Goal: Task Accomplishment & Management: Manage account settings

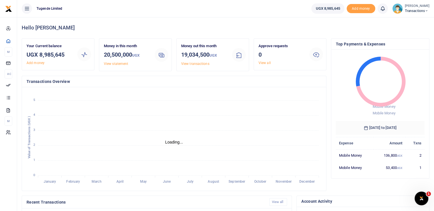
scroll to position [5, 5]
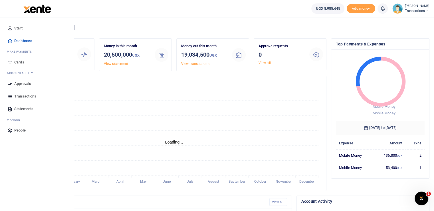
click at [11, 85] on icon at bounding box center [9, 83] width 5 height 5
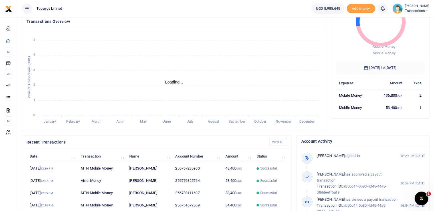
scroll to position [0, 0]
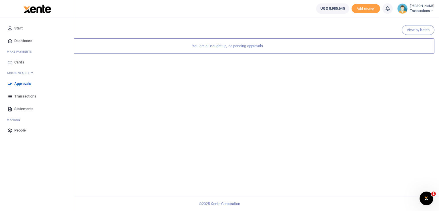
click at [7, 83] on icon at bounding box center [9, 83] width 5 height 5
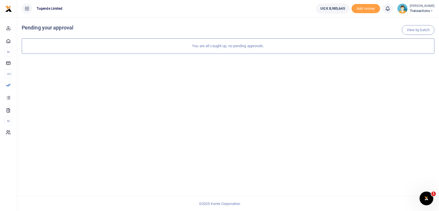
click at [190, 107] on div "View by batch Pending your approval You are all caught up, no pending approvals." at bounding box center [228, 114] width 422 height 194
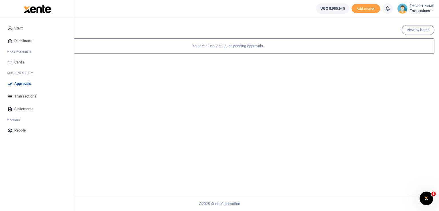
click at [13, 85] on link "Approvals" at bounding box center [37, 83] width 65 height 13
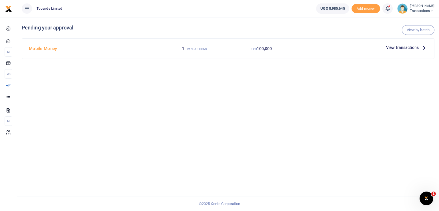
click at [392, 48] on span "View transactions" at bounding box center [402, 47] width 33 height 6
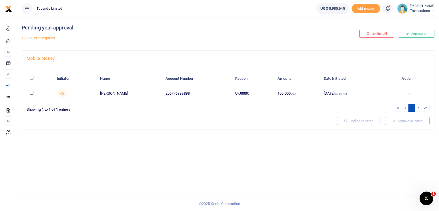
click at [231, 134] on div "Pending your approval Back to categories Decline All Approve all Mobile Money I…" at bounding box center [228, 114] width 422 height 194
drag, startPoint x: 192, startPoint y: 94, endPoint x: 186, endPoint y: 92, distance: 6.2
click at [186, 92] on td "256776989898" at bounding box center [197, 93] width 70 height 17
drag, startPoint x: 253, startPoint y: 93, endPoint x: 203, endPoint y: 89, distance: 49.8
click at [203, 89] on tr "KS Wilson Kamugisha 256776989898 UFJ888C 100,000 UGX 08 Oct 2025 03:30 PM Appro…" at bounding box center [228, 93] width 403 height 17
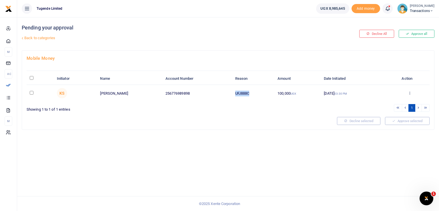
copy tr "UFJ888C"
click at [219, 125] on div "Mobile Money Initiator Name Account Number Reason Amount Date Initiated Action …" at bounding box center [228, 90] width 412 height 79
click at [236, 141] on div "Pending your approval Back to categories Decline All Approve all Mobile Money I…" at bounding box center [228, 114] width 422 height 194
click at [251, 147] on div "Pending your approval Back to categories Decline All Approve all Mobile Money I…" at bounding box center [228, 114] width 422 height 194
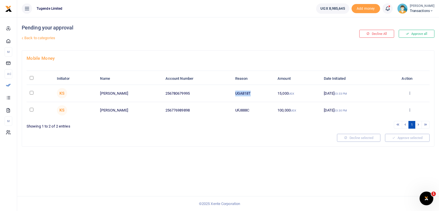
drag, startPoint x: 252, startPoint y: 92, endPoint x: 223, endPoint y: 92, distance: 29.4
click at [223, 92] on tr "KS Habart Dhaki 256780679995 UGA818T 15,000 UGX [DATE] 03:33 PM Approve Decline…" at bounding box center [228, 93] width 403 height 17
copy tr "UGA818T"
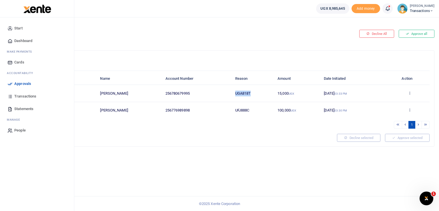
click at [12, 82] on icon at bounding box center [9, 83] width 5 height 5
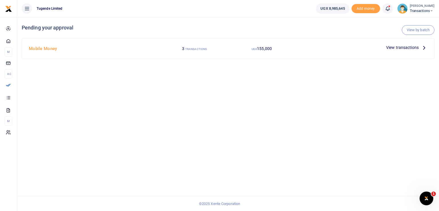
click at [395, 47] on span "View transactions" at bounding box center [402, 47] width 33 height 6
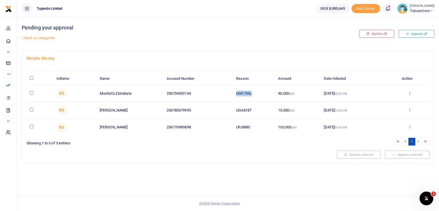
drag, startPoint x: 252, startPoint y: 91, endPoint x: 226, endPoint y: 91, distance: 25.1
click at [226, 91] on tr "KS Musitafa Zzinabala 256754553104 UGD703L 40,000 UGX 08 Oct 2025 03:35 PM Appr…" at bounding box center [228, 93] width 403 height 17
copy tr "UGD703L"
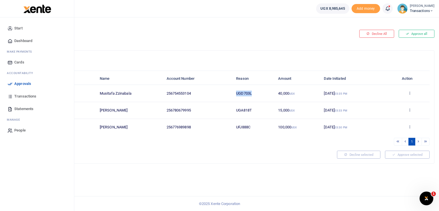
click at [8, 84] on icon at bounding box center [9, 83] width 5 height 5
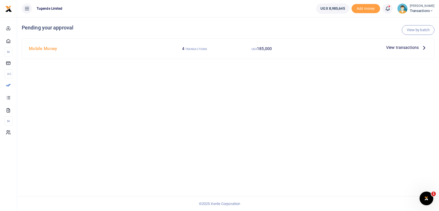
click at [400, 46] on span "View transactions" at bounding box center [402, 47] width 33 height 6
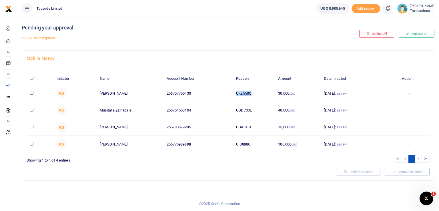
drag, startPoint x: 259, startPoint y: 91, endPoint x: 209, endPoint y: 98, distance: 50.5
click at [209, 98] on tr "KS Umaru Kozaala 256707755430 UFZ550Q 30,000 UGX 08 Oct 2025 03:36 PM Approve D…" at bounding box center [228, 93] width 403 height 17
copy tr "UFZ550Q"
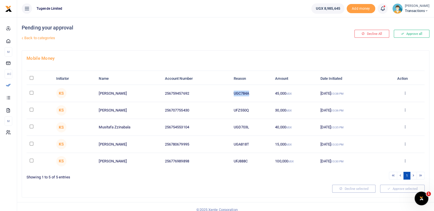
drag, startPoint x: 253, startPoint y: 93, endPoint x: 224, endPoint y: 92, distance: 29.1
click at [224, 92] on tr "KS Ben Bamulabire 256759457692 UGC784A 45,000 UGX [DATE] 03:38 PM Approve Decli…" at bounding box center [226, 93] width 398 height 17
copy tr "UGC784A"
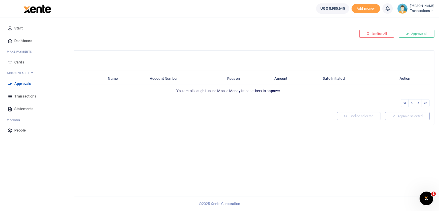
click at [11, 82] on icon at bounding box center [9, 83] width 5 height 5
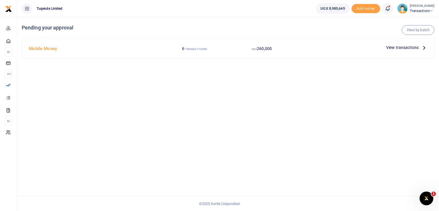
click at [398, 47] on span "View transactions" at bounding box center [402, 47] width 33 height 6
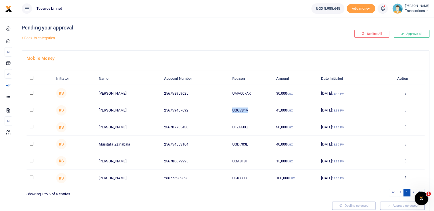
drag, startPoint x: 248, startPoint y: 110, endPoint x: 218, endPoint y: 111, distance: 30.0
click at [218, 111] on tr "KS Ben Bamulabire 256759457692 UGC784A 45,000 UGX 08 Oct 2025 03:38 PM Approve …" at bounding box center [226, 110] width 398 height 17
copy tr "UGC784A"
drag, startPoint x: 253, startPoint y: 93, endPoint x: 204, endPoint y: 89, distance: 48.7
click at [204, 89] on tr "KS Brian Ssenfuma 256758959625 UMA007AK 30,000 UGX 08 Oct 2025 03:44 PM Approve…" at bounding box center [226, 93] width 398 height 17
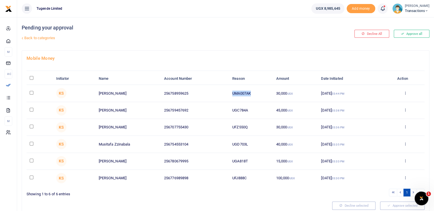
copy tr "UMA007AK"
click at [405, 92] on icon at bounding box center [406, 93] width 4 height 4
click at [382, 115] on link "Decline" at bounding box center [384, 115] width 45 height 8
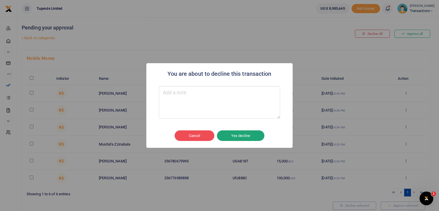
click at [238, 137] on button "Yes decline" at bounding box center [240, 135] width 47 height 11
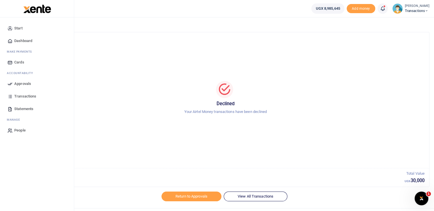
click at [12, 83] on icon at bounding box center [9, 83] width 5 height 5
click at [8, 83] on icon at bounding box center [9, 83] width 5 height 5
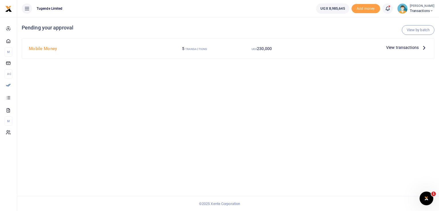
click at [392, 49] on span "View transactions" at bounding box center [402, 47] width 33 height 6
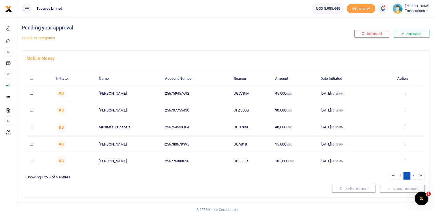
click at [30, 77] on input "\a \a : activate to sort column descending" at bounding box center [32, 78] width 4 height 4
checkbox input "true"
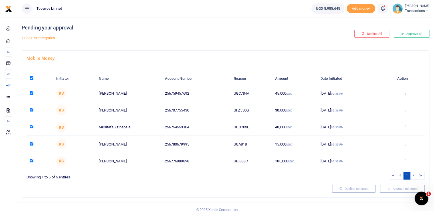
checkbox input "true"
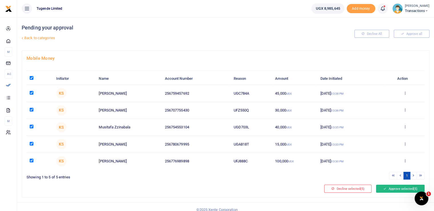
click at [394, 189] on button "Approve selected (5)" at bounding box center [400, 188] width 49 height 8
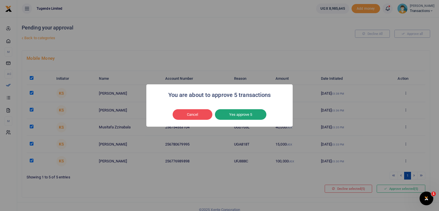
click at [242, 115] on button "Yes approve 5" at bounding box center [240, 114] width 51 height 11
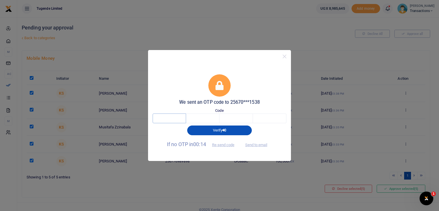
click at [168, 116] on input "text" at bounding box center [169, 118] width 33 height 10
type input "4"
type input "7"
type input "5"
type input "4"
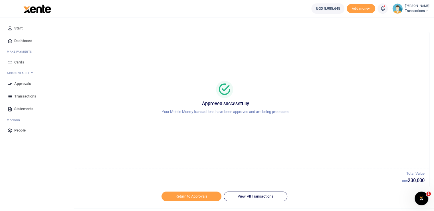
click at [14, 82] on span "Approvals" at bounding box center [22, 84] width 17 height 6
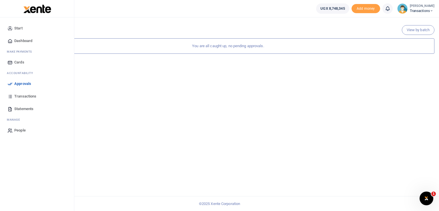
click at [9, 83] on icon at bounding box center [9, 83] width 5 height 5
click at [8, 86] on icon at bounding box center [9, 83] width 5 height 5
click at [11, 84] on icon at bounding box center [9, 83] width 5 height 5
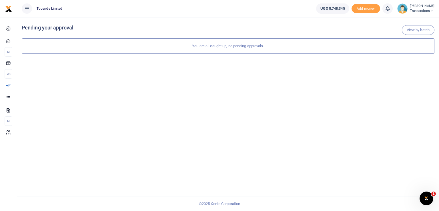
click at [416, 8] on span "Transactions" at bounding box center [422, 10] width 25 height 5
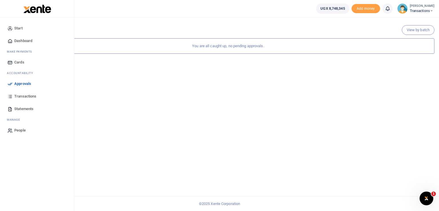
click at [10, 85] on icon at bounding box center [9, 83] width 5 height 5
